Goal: Navigation & Orientation: Find specific page/section

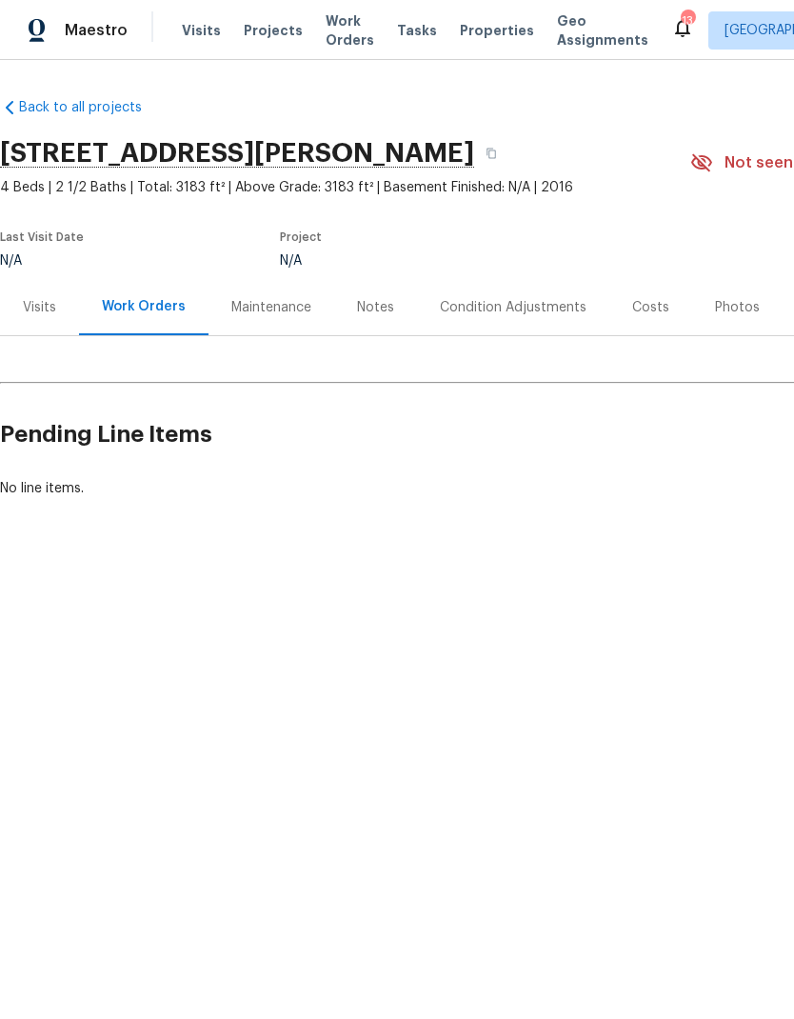
click at [375, 308] on div "Notes" at bounding box center [375, 307] width 37 height 19
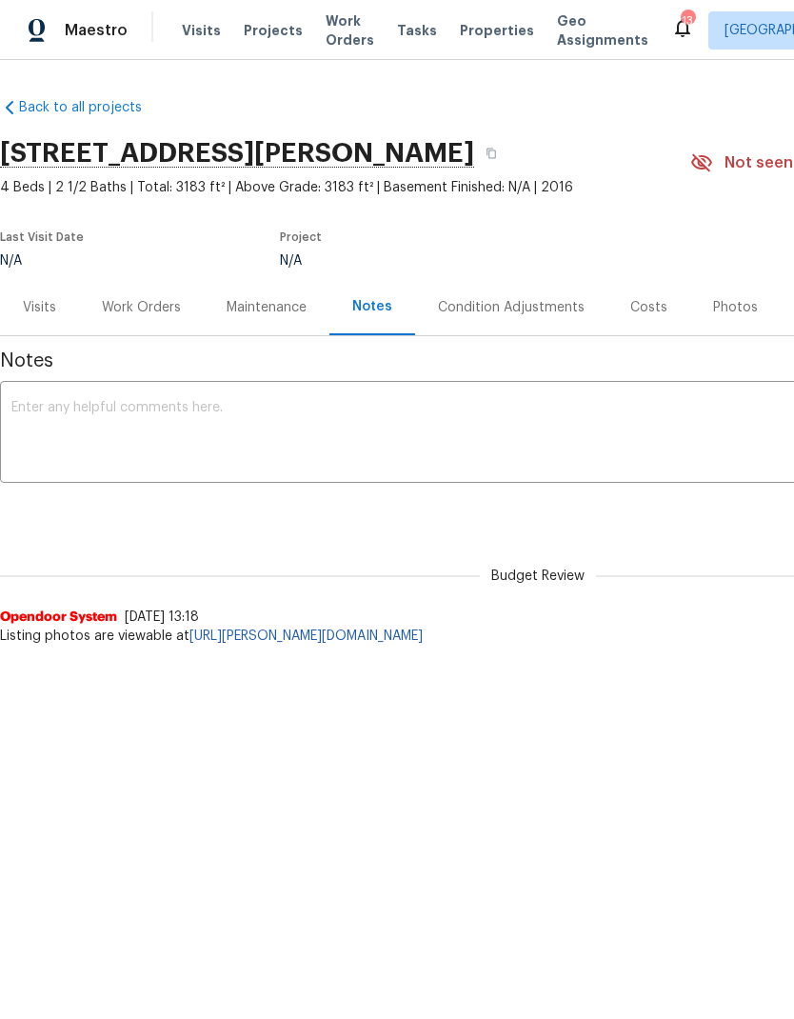
click at [478, 37] on span "Properties" at bounding box center [497, 30] width 74 height 19
